Goal: Information Seeking & Learning: Learn about a topic

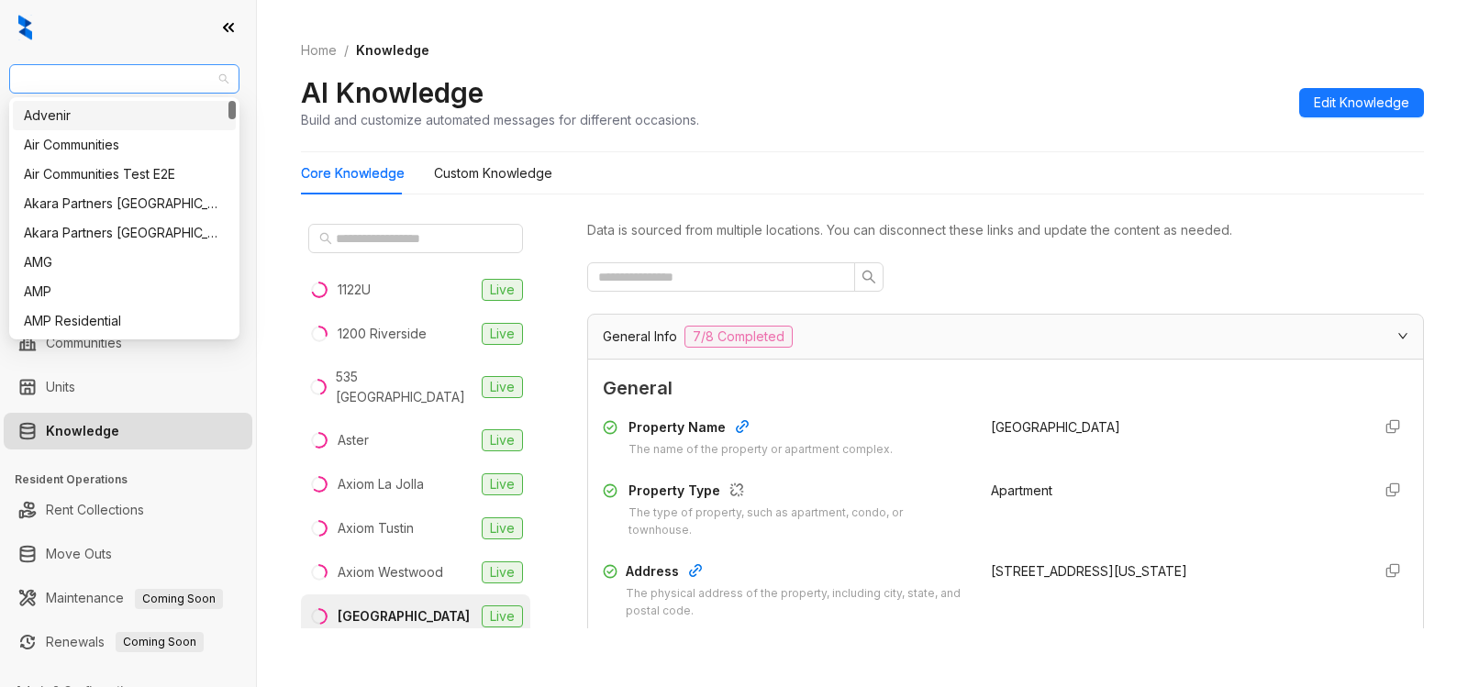
click at [164, 80] on span "Raintree Partners" at bounding box center [124, 79] width 208 height 28
type input "*"
type input "**"
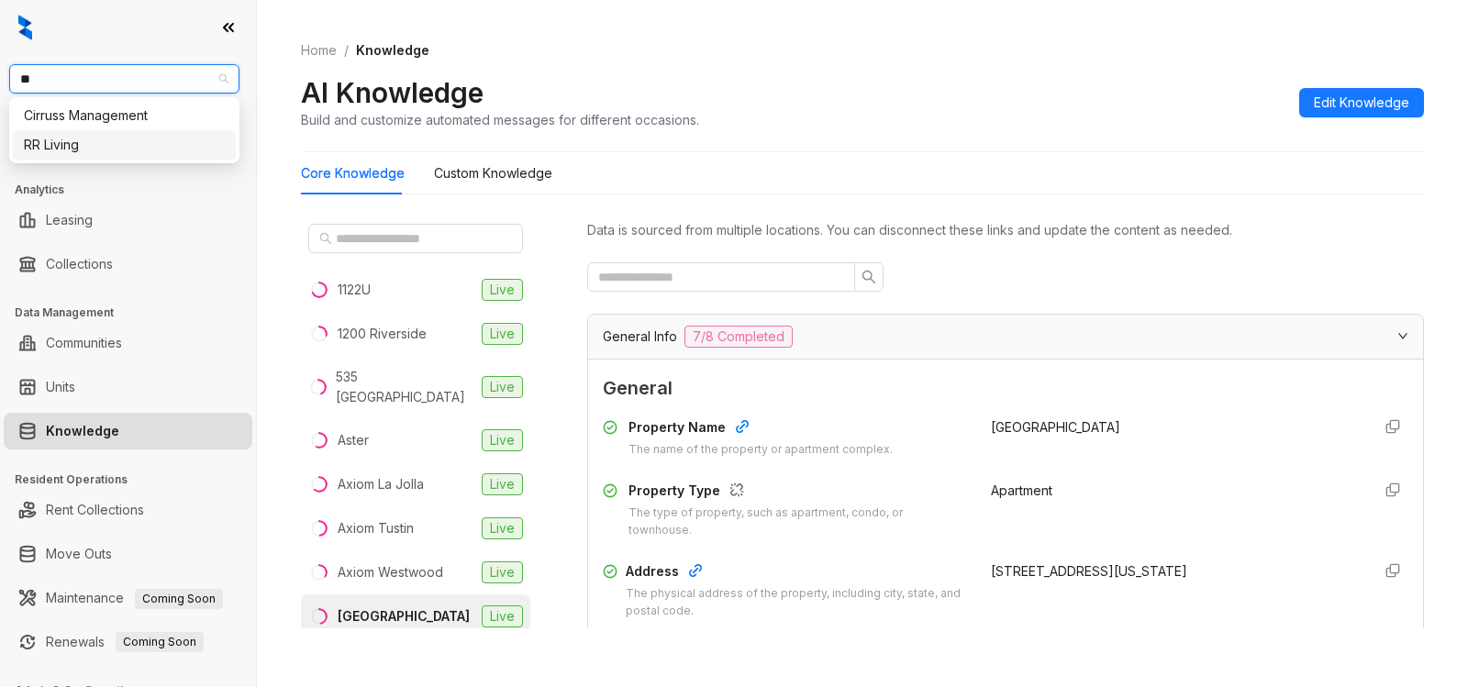
click at [96, 147] on div "RR Living" at bounding box center [124, 145] width 201 height 20
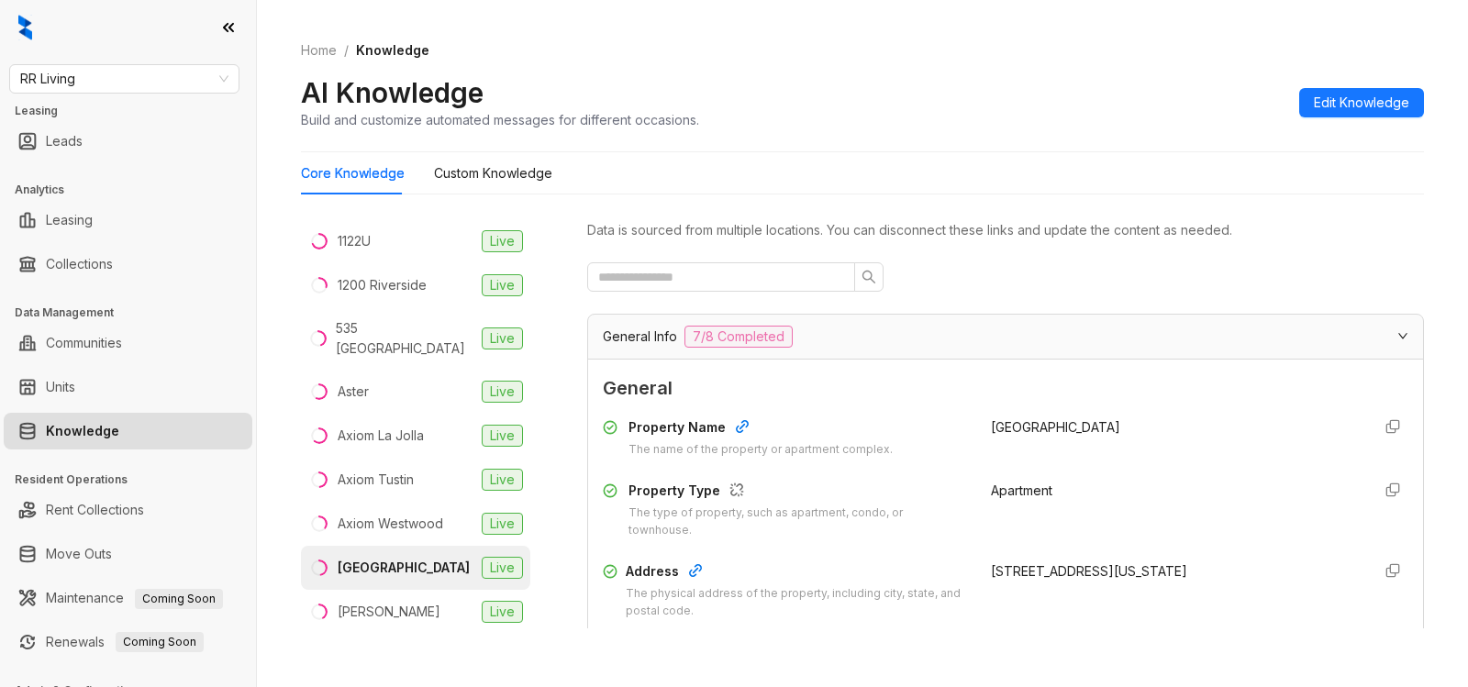
scroll to position [379, 0]
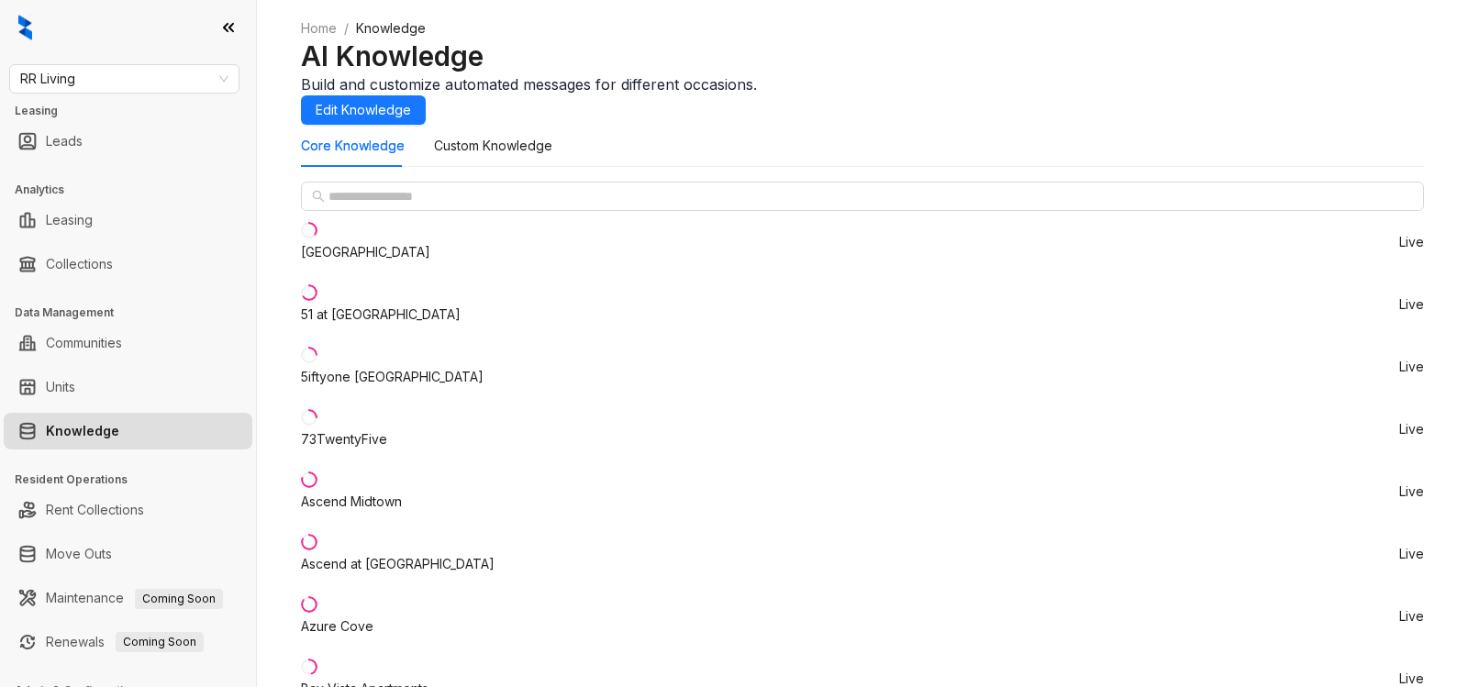
scroll to position [1301, 0]
